Goal: Check status: Check status

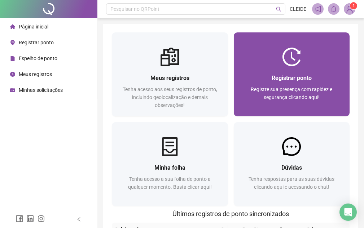
click at [280, 74] on div "Registrar ponto" at bounding box center [291, 78] width 99 height 9
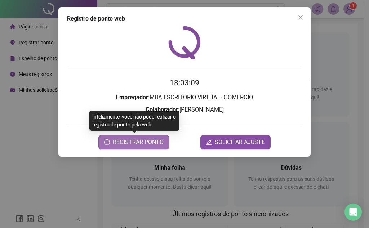
click at [149, 139] on span "REGISTRAR PONTO" at bounding box center [138, 142] width 51 height 9
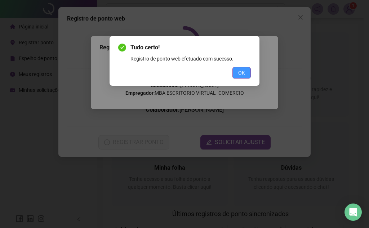
click at [238, 74] on button "OK" at bounding box center [241, 73] width 18 height 12
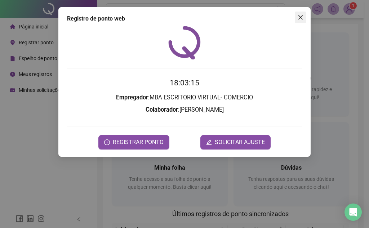
click at [298, 18] on icon "close" at bounding box center [301, 17] width 6 height 6
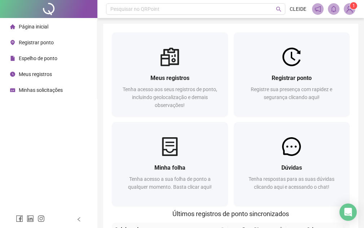
click at [41, 45] on span "Registrar ponto" at bounding box center [36, 43] width 35 height 6
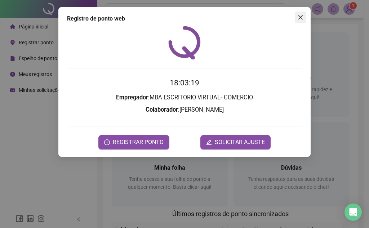
click at [303, 14] on icon "close" at bounding box center [301, 17] width 6 height 6
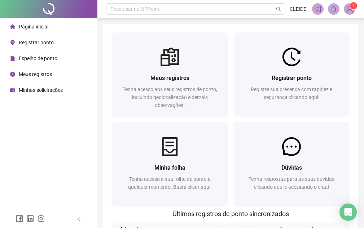
click at [31, 74] on span "Meus registros" at bounding box center [35, 74] width 33 height 6
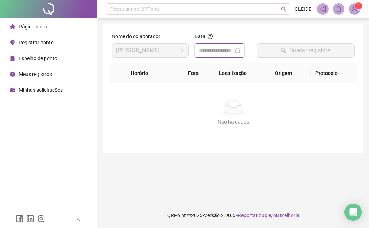
click at [218, 53] on input at bounding box center [216, 50] width 35 height 9
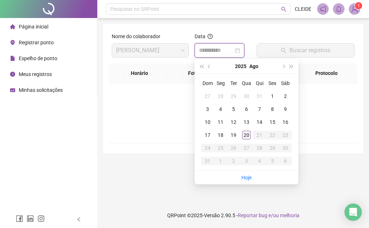
type input "**********"
click at [244, 136] on div "20" at bounding box center [246, 135] width 9 height 9
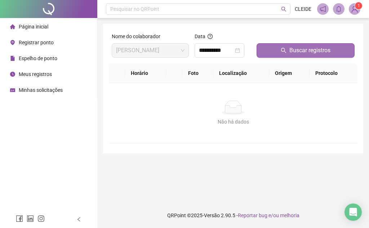
click at [288, 49] on button "Buscar registros" at bounding box center [306, 50] width 98 height 14
